Goal: Use online tool/utility: Utilize a website feature to perform a specific function

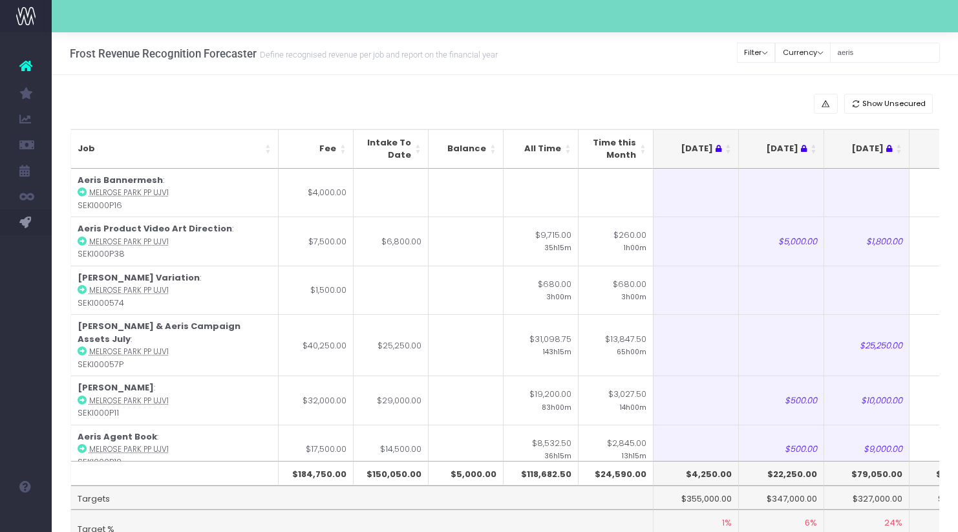
scroll to position [0, 230]
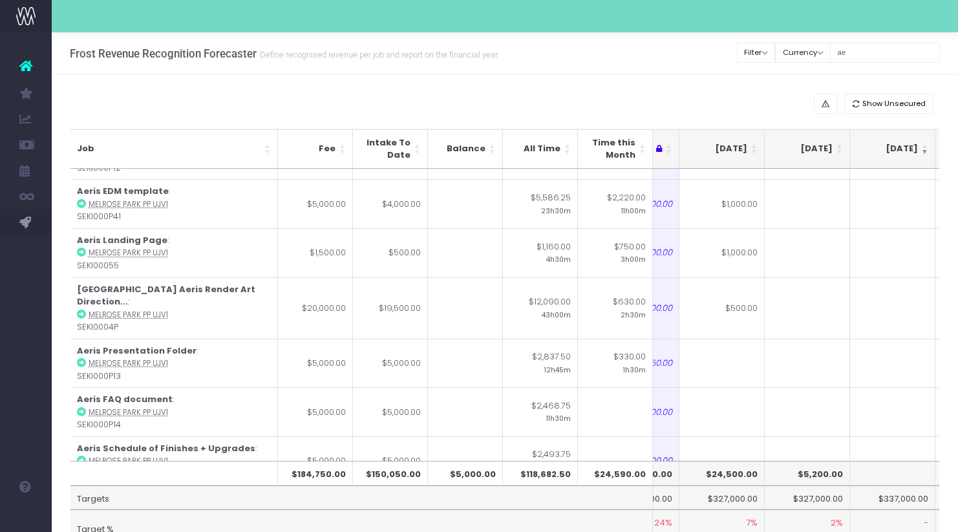
type input "a"
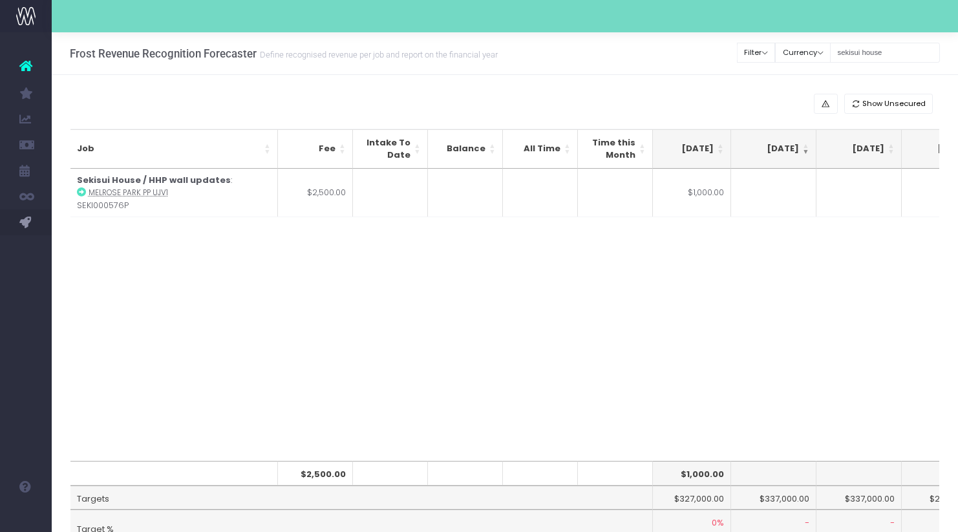
scroll to position [0, 284]
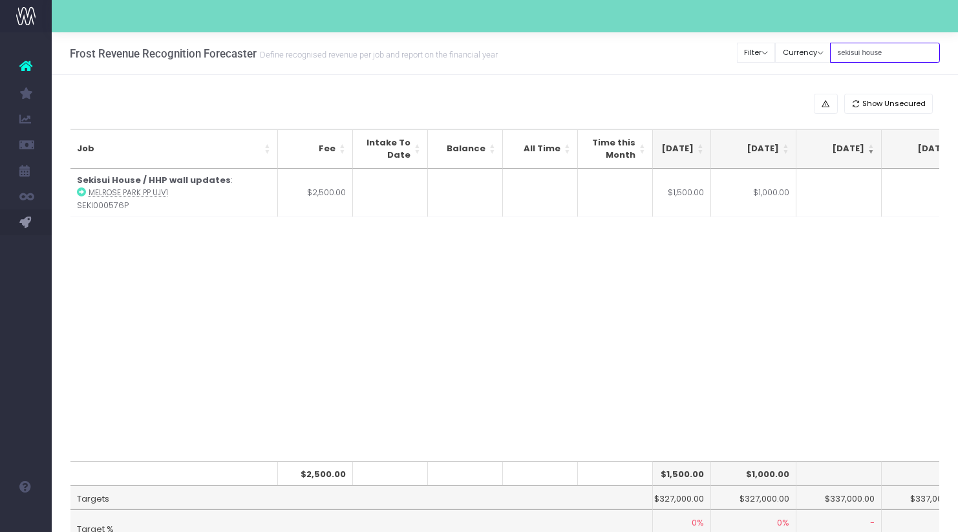
click at [893, 51] on input "sekisui house" at bounding box center [885, 53] width 110 height 20
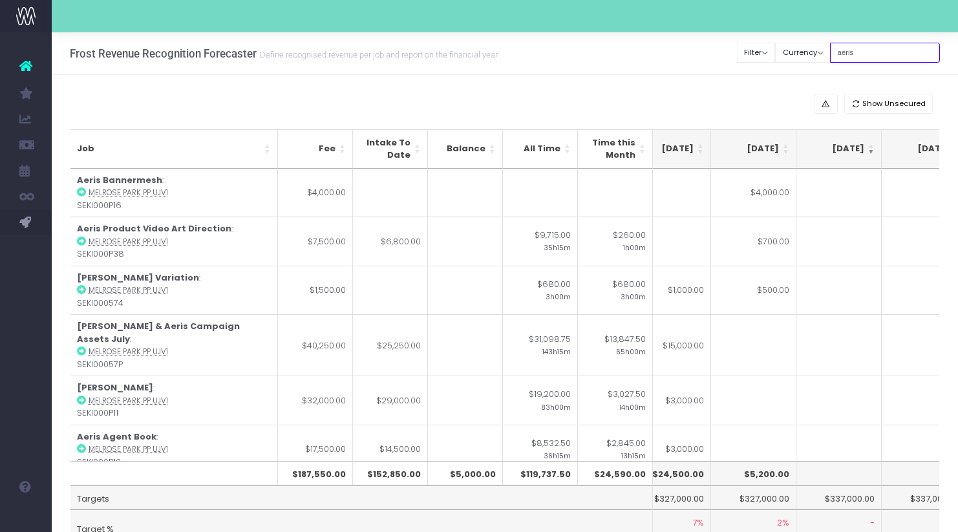
type input "aeris"
click at [689, 44] on div "Frost Revenue Recognition Forecaster Define recognised revenue per job and repo…" at bounding box center [505, 53] width 907 height 43
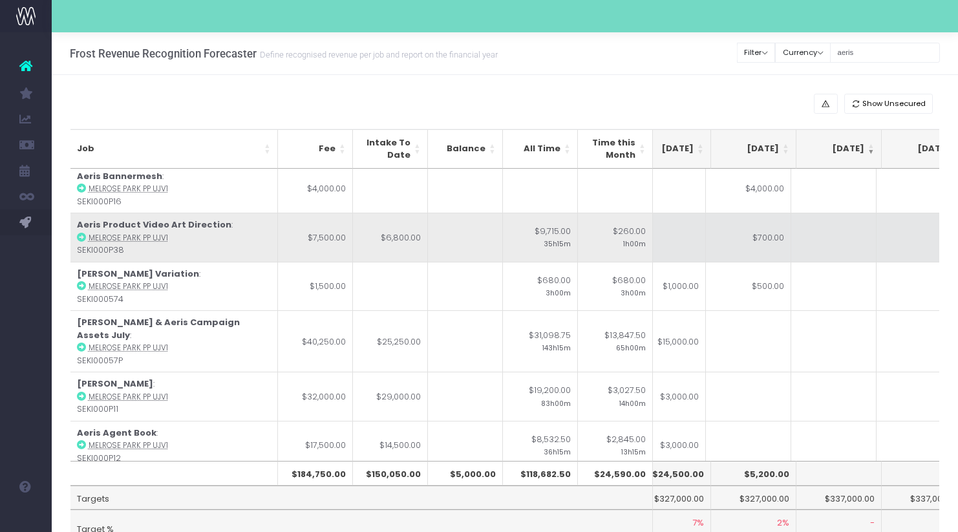
scroll to position [0, 289]
click at [765, 247] on td "$700.00" at bounding box center [748, 237] width 85 height 49
type input "$700.00"
click at [861, 261] on td at bounding box center [833, 237] width 85 height 49
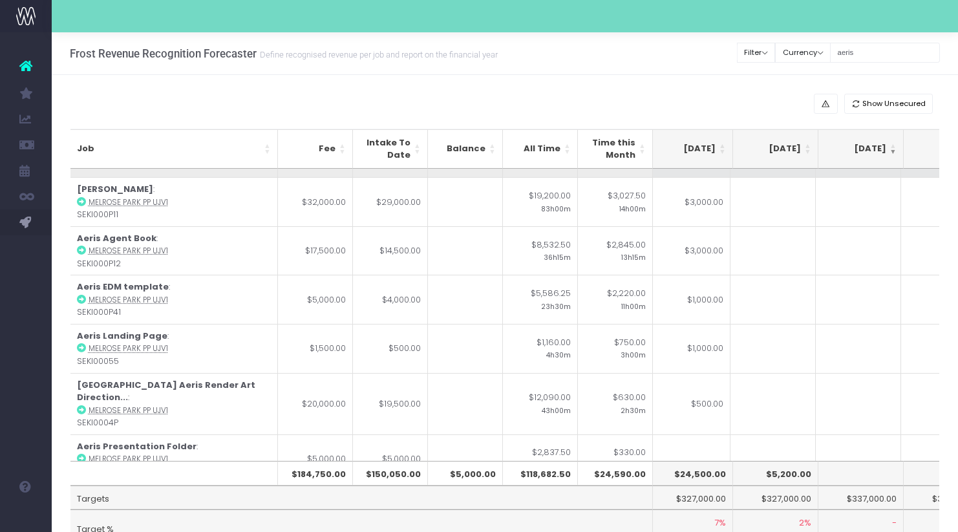
scroll to position [0, 264]
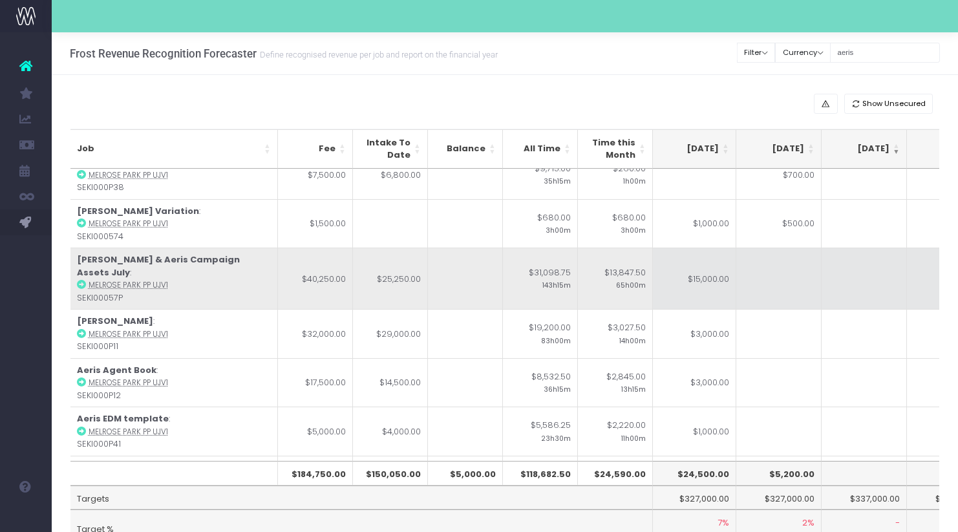
click at [767, 279] on td at bounding box center [778, 278] width 85 height 61
click at [676, 268] on td "$15,000.00" at bounding box center [693, 278] width 85 height 61
type input "$15,000.00"
click at [83, 280] on icon at bounding box center [81, 284] width 9 height 9
